Goal: Information Seeking & Learning: Learn about a topic

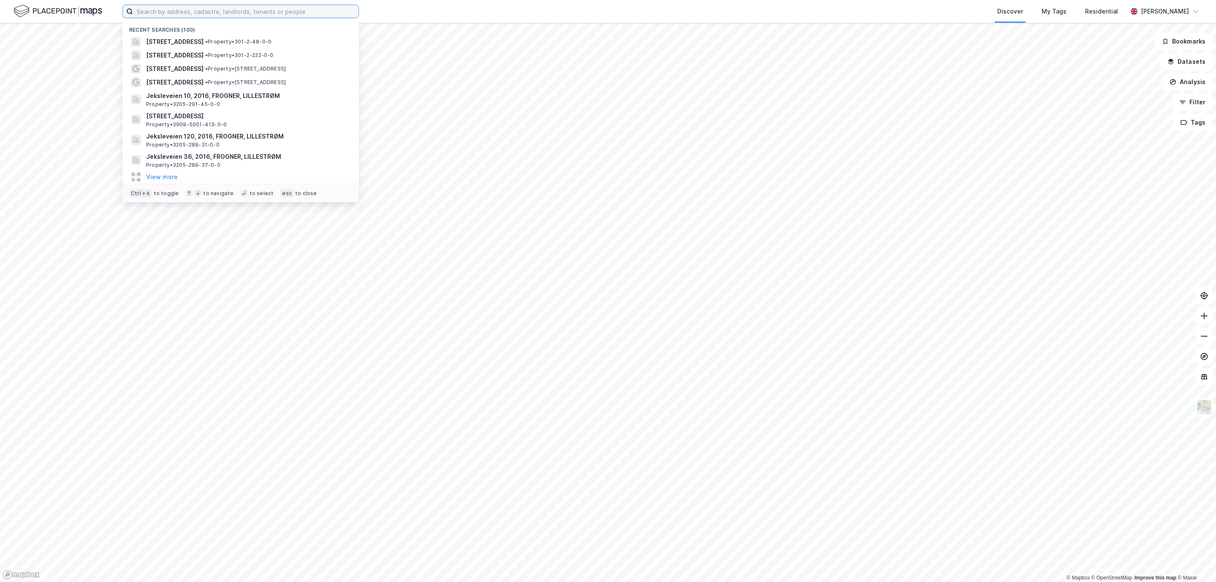
click at [275, 13] on input at bounding box center [245, 11] width 225 height 13
paste input "[STREET_ADDRESS]"
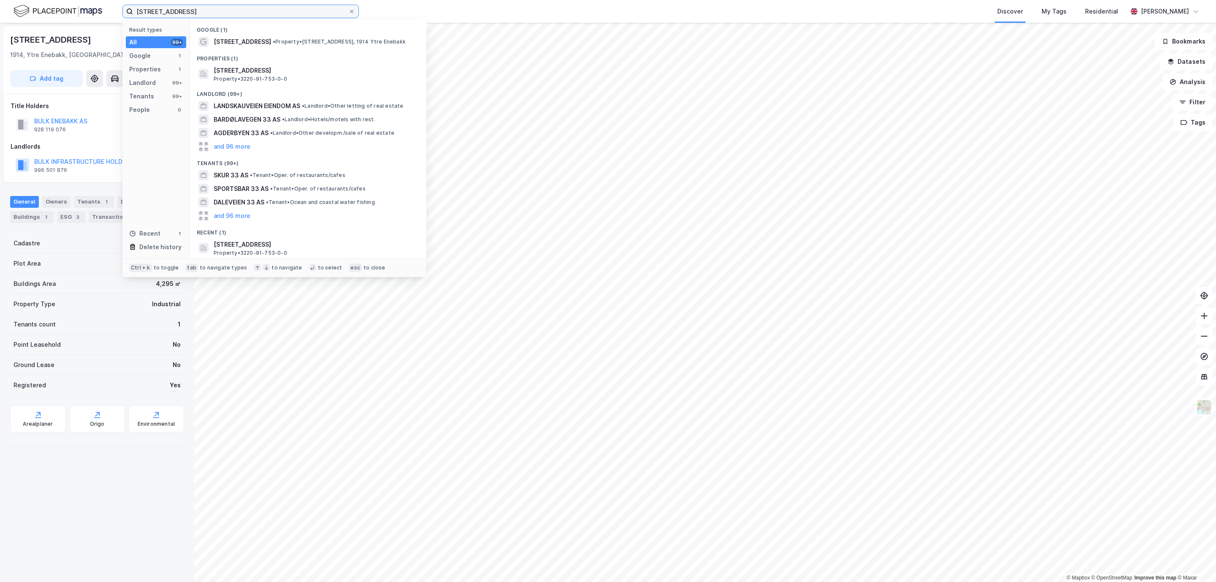
click at [227, 15] on input "[STREET_ADDRESS]" at bounding box center [240, 11] width 215 height 13
paste input "Torvuttaket 7"
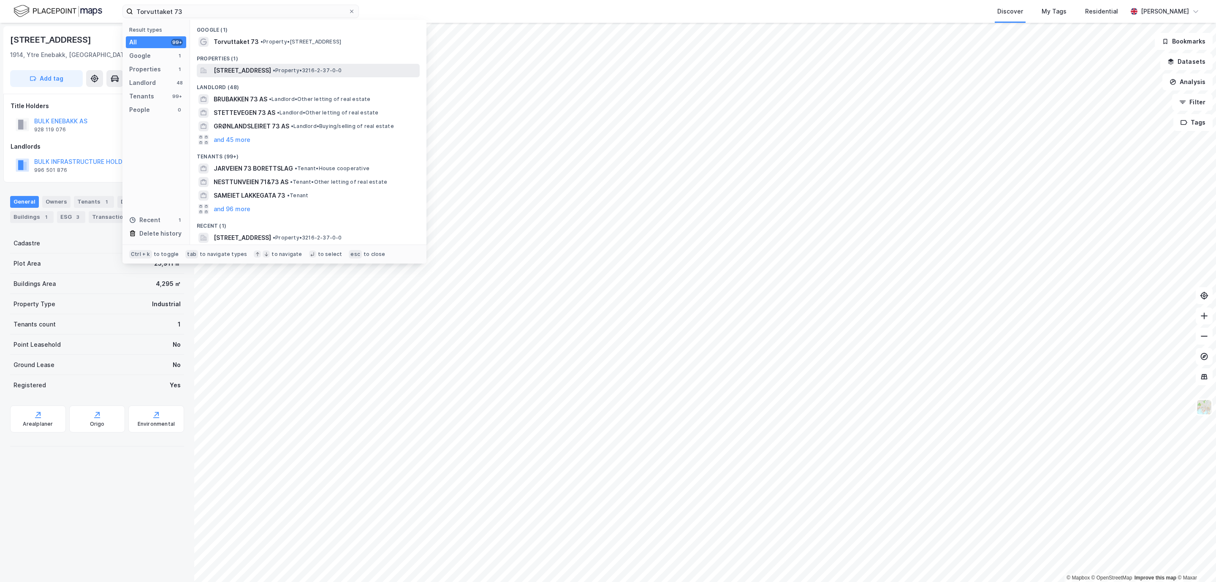
click at [252, 67] on span "[STREET_ADDRESS]" at bounding box center [242, 70] width 57 height 10
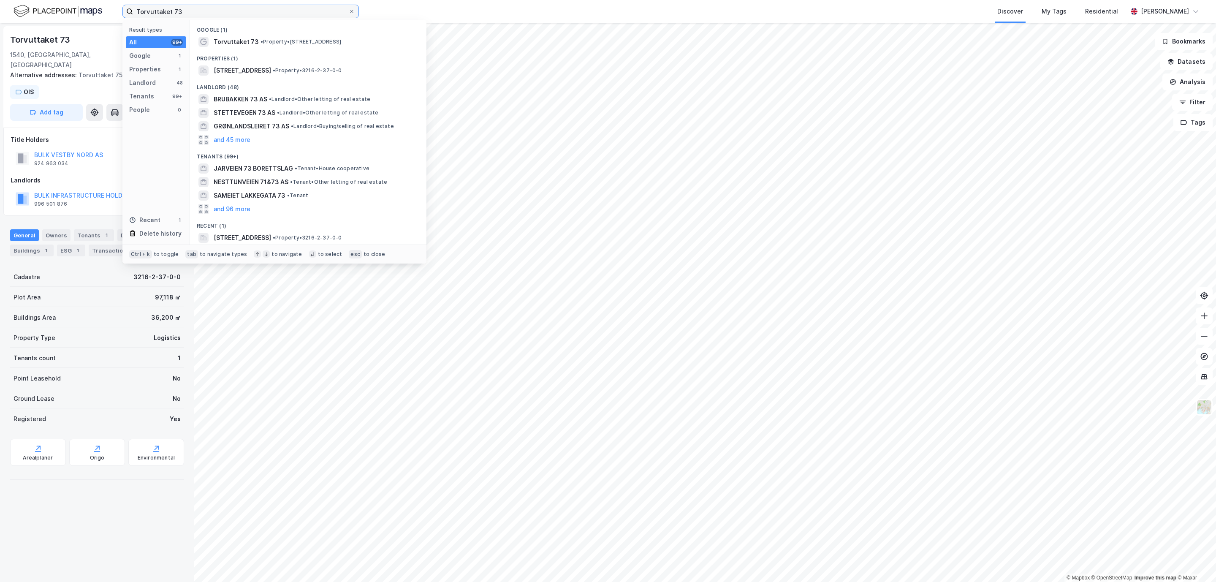
click at [199, 12] on input "Torvuttaket 73" at bounding box center [240, 11] width 215 height 13
paste input "Stormåsan 30"
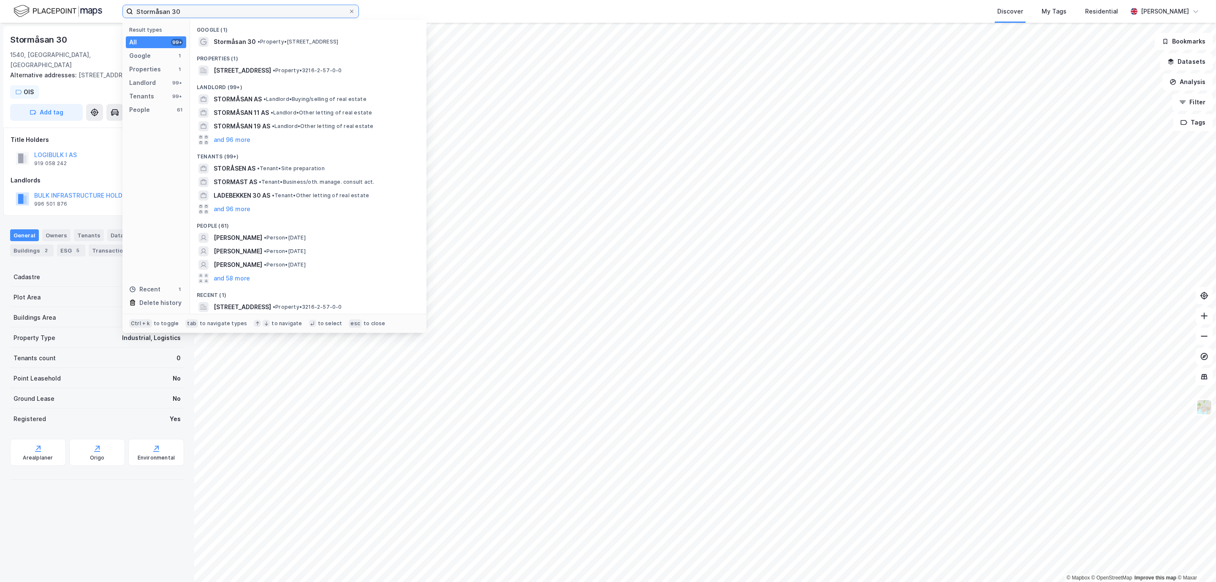
click at [260, 11] on input "Stormåsan 30" at bounding box center [240, 11] width 215 height 13
paste input "41"
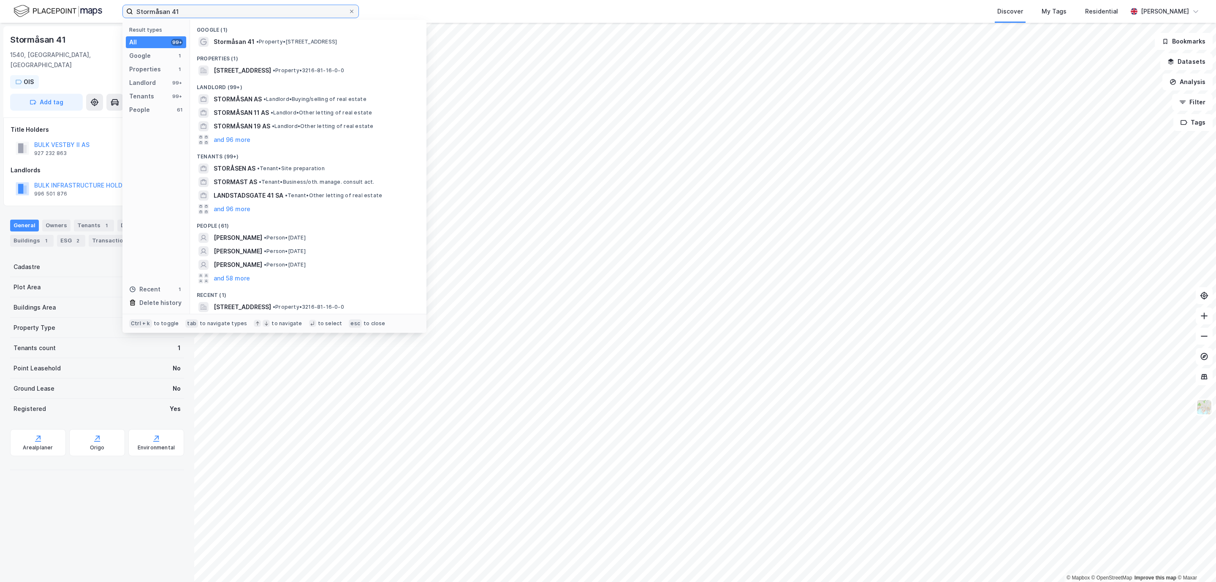
click at [235, 14] on input "Stormåsan 41" at bounding box center [240, 11] width 215 height 13
paste input "Torvuttaket 73"
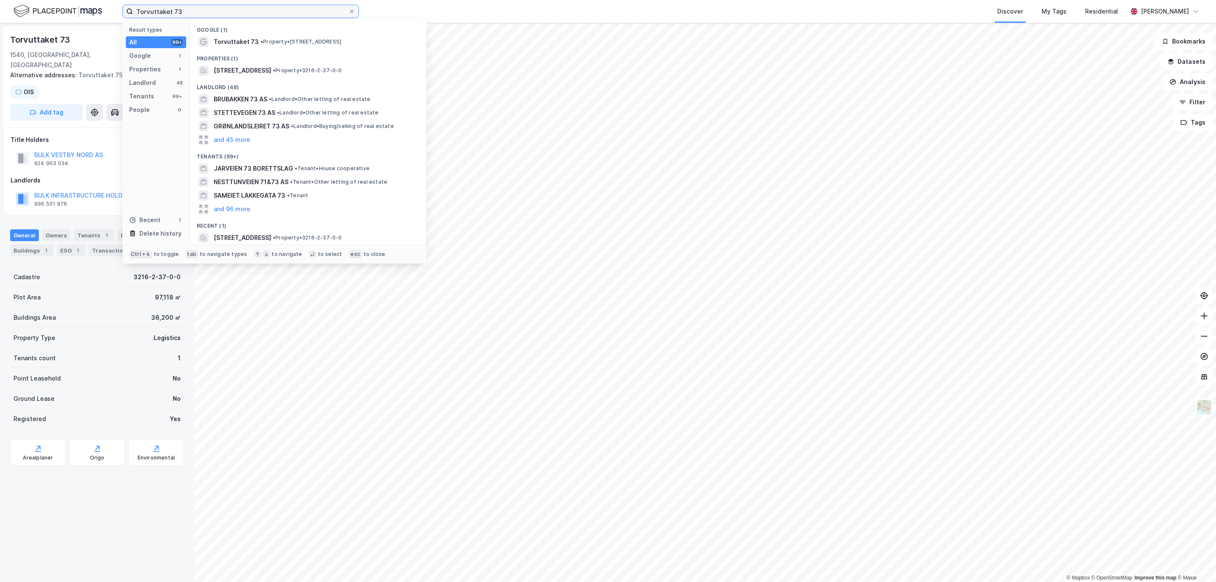
click at [282, 13] on input "Torvuttaket 73" at bounding box center [240, 11] width 215 height 13
paste input "Jeksleveien 10"
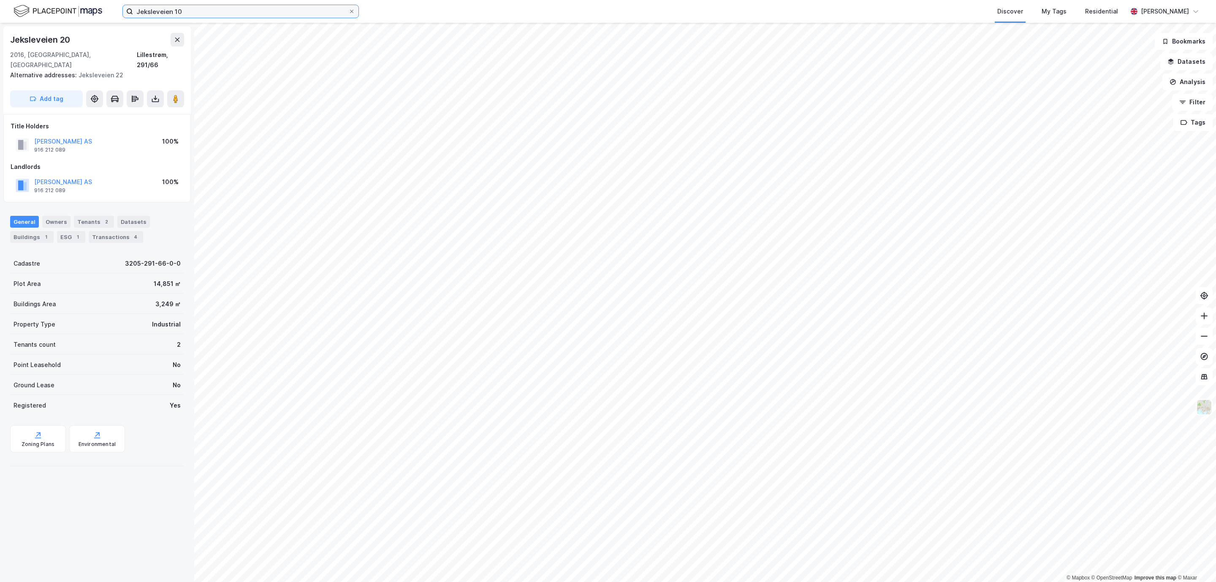
click at [206, 13] on input "Jeksleveien 10" at bounding box center [240, 11] width 215 height 13
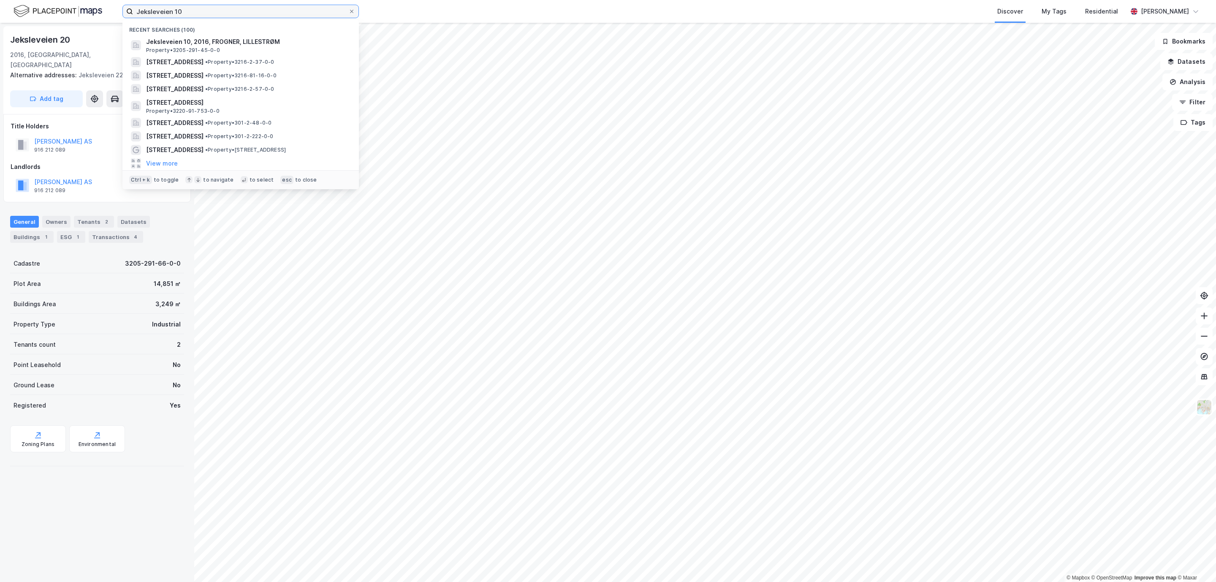
click at [206, 13] on input "Jeksleveien 10" at bounding box center [240, 11] width 215 height 13
paste input "[STREET_ADDRESS]"
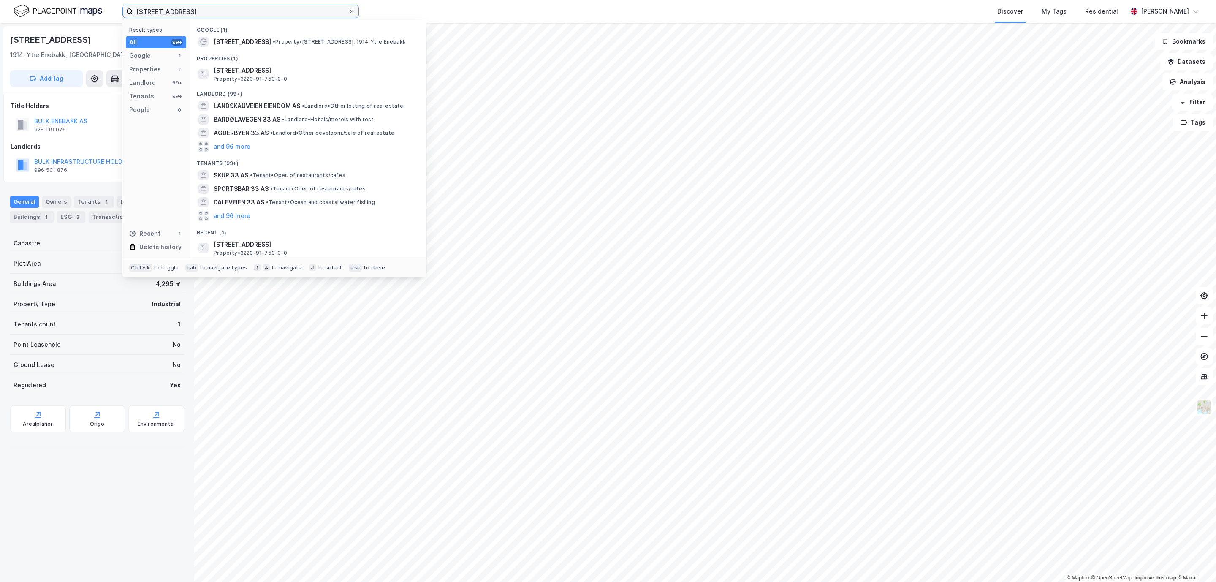
click at [232, 8] on input "[STREET_ADDRESS]" at bounding box center [240, 11] width 215 height 13
paste input "[STREET_ADDRESS]"
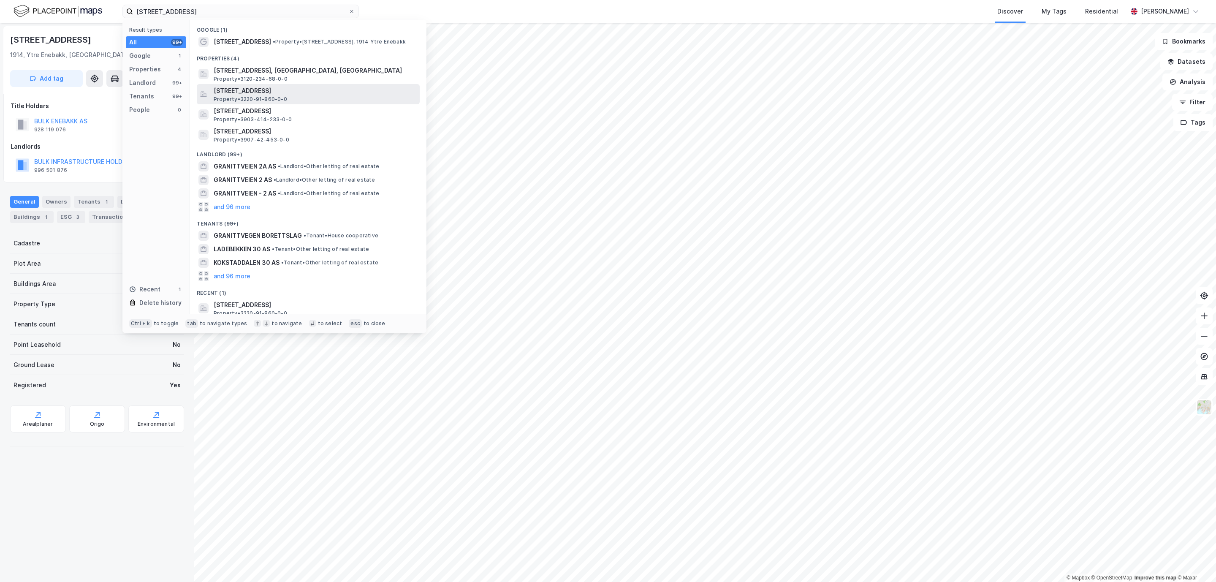
click at [261, 85] on div "[STREET_ADDRESS], ENEBAKK Property • 3220-91-860-0-0" at bounding box center [308, 94] width 223 height 20
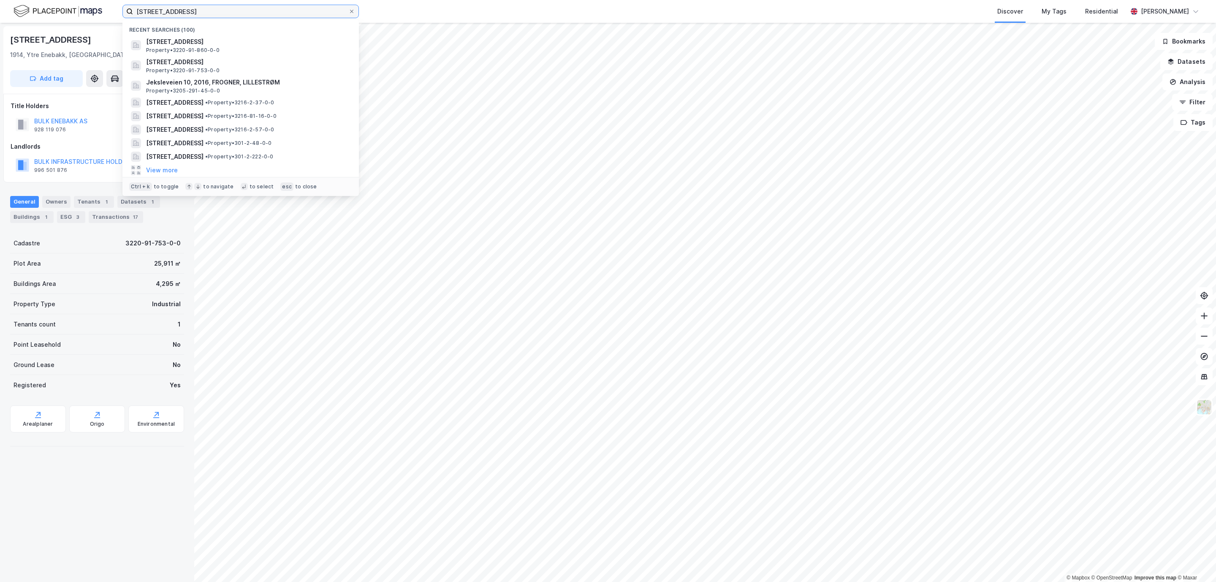
click at [201, 5] on input "[STREET_ADDRESS]" at bounding box center [240, 11] width 215 height 13
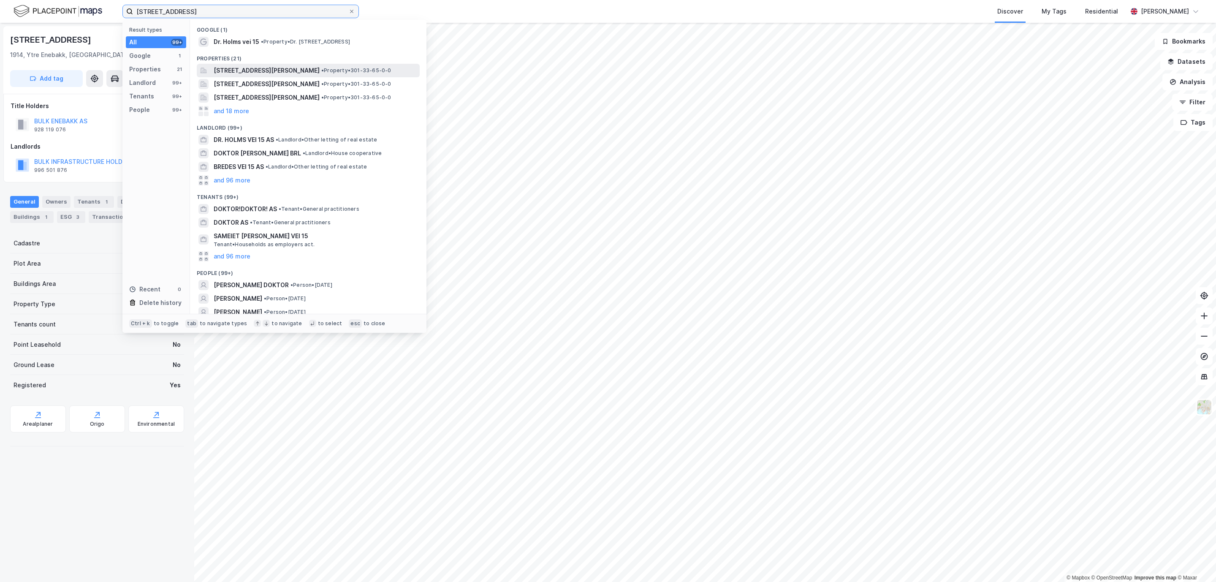
type input "[STREET_ADDRESS]"
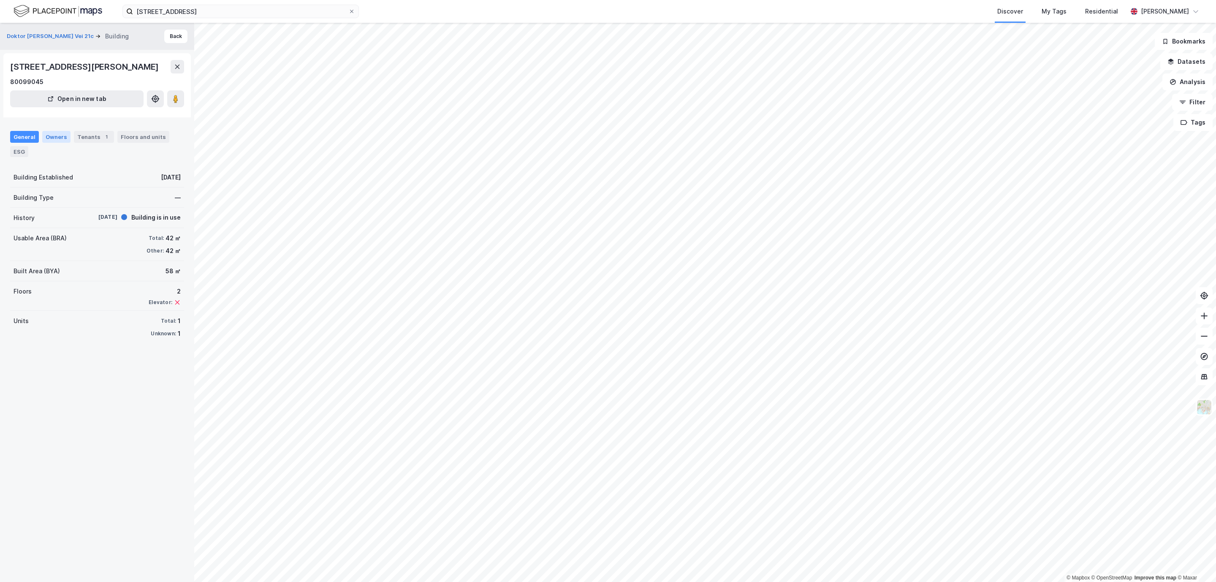
click at [59, 138] on div "Owners" at bounding box center [56, 137] width 28 height 12
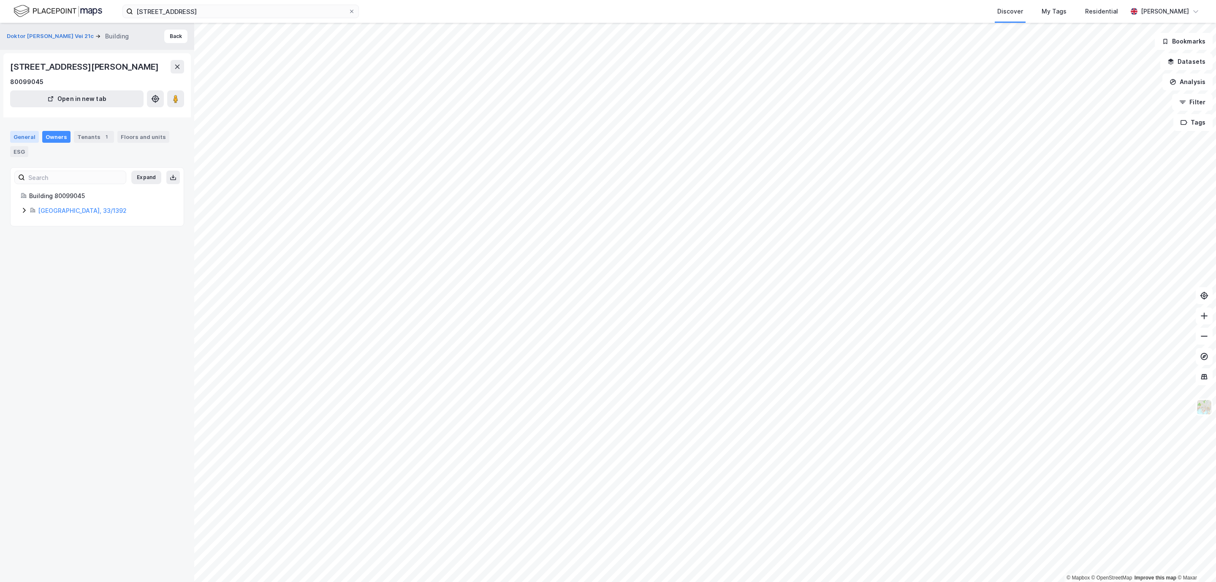
click at [19, 136] on div "General" at bounding box center [24, 137] width 29 height 12
